Goal: Navigation & Orientation: Find specific page/section

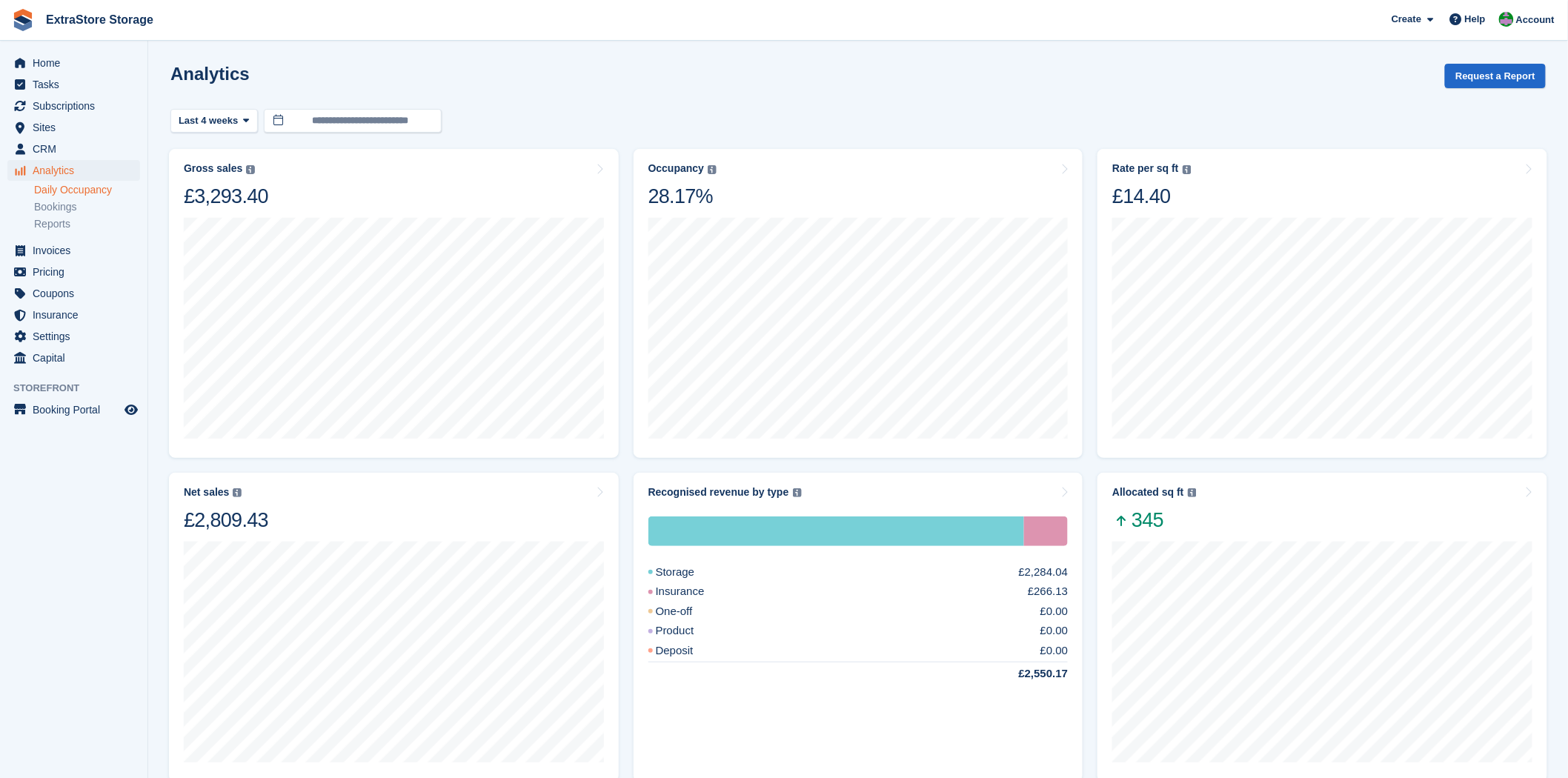
click at [74, 187] on link "Daily Occupancy" at bounding box center [87, 190] width 106 height 14
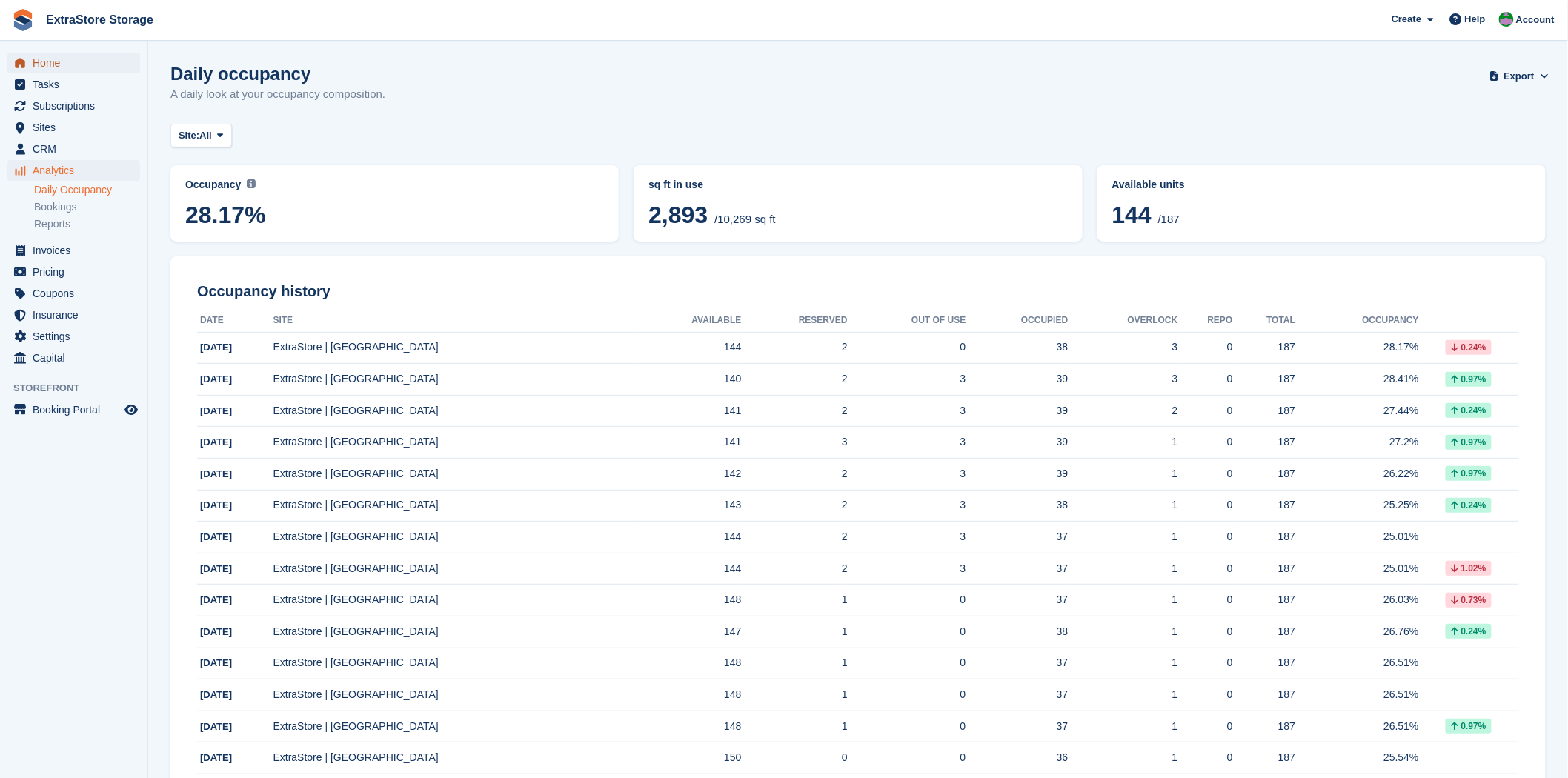
click at [48, 61] on span "Home" at bounding box center [76, 62] width 89 height 20
